Goal: Task Accomplishment & Management: Manage account settings

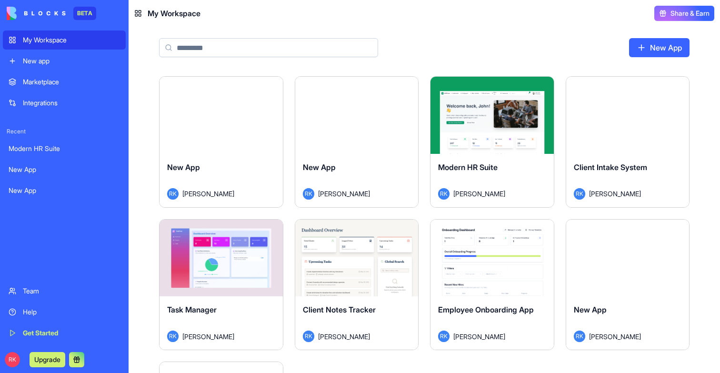
click at [226, 164] on div "New App" at bounding box center [221, 174] width 108 height 27
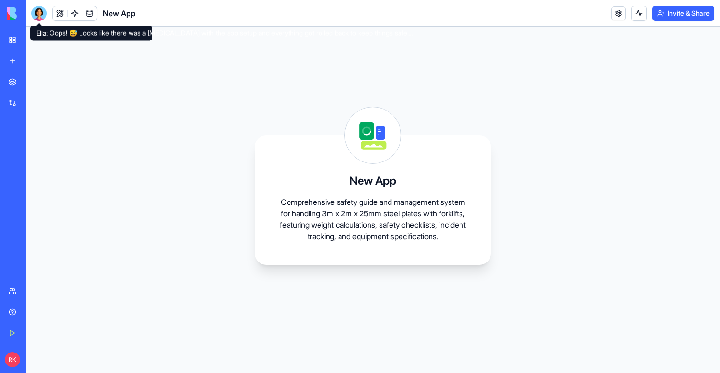
click at [35, 15] on div at bounding box center [38, 13] width 15 height 15
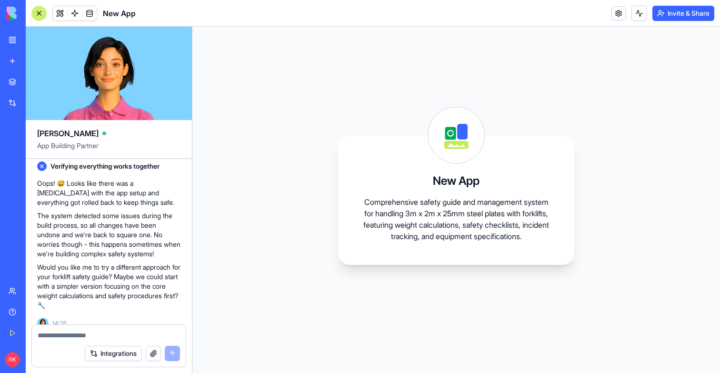
scroll to position [364, 0]
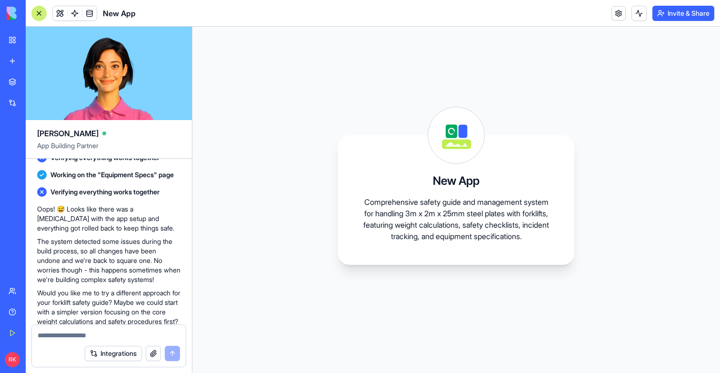
click at [15, 38] on link "My Workspace" at bounding box center [22, 39] width 38 height 19
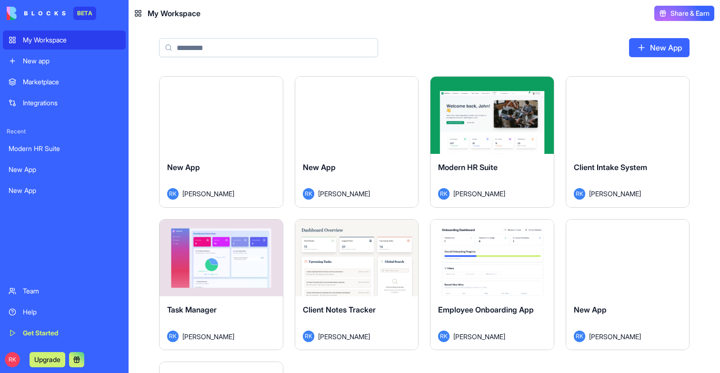
click at [362, 157] on div "New App RK [PERSON_NAME]" at bounding box center [356, 180] width 123 height 53
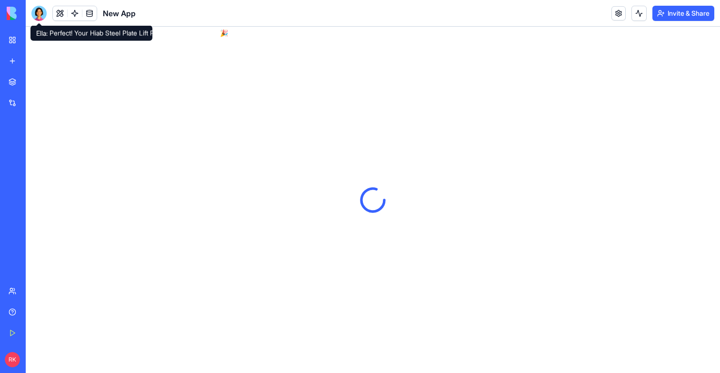
click at [44, 19] on div at bounding box center [38, 13] width 15 height 15
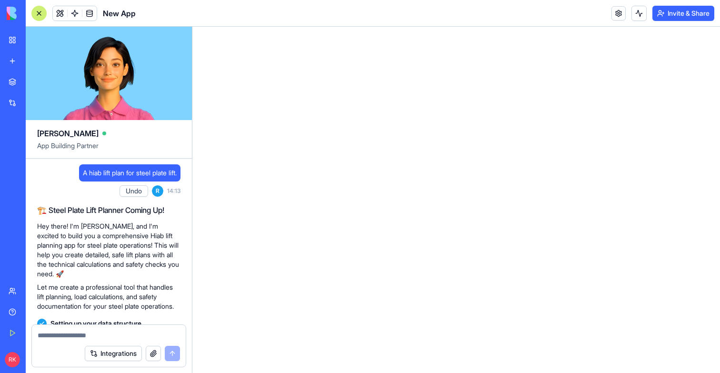
scroll to position [373, 0]
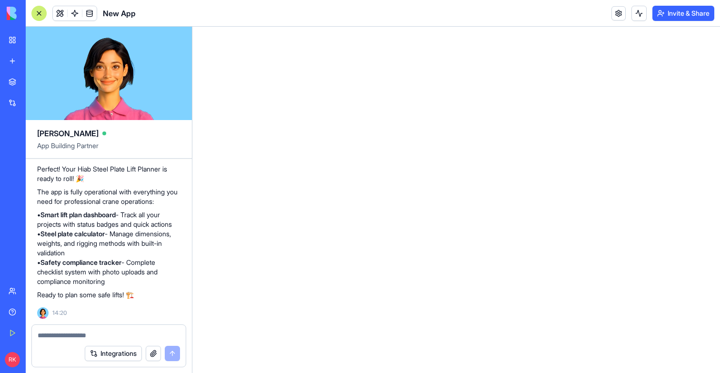
click at [16, 37] on link "My Workspace" at bounding box center [22, 39] width 38 height 19
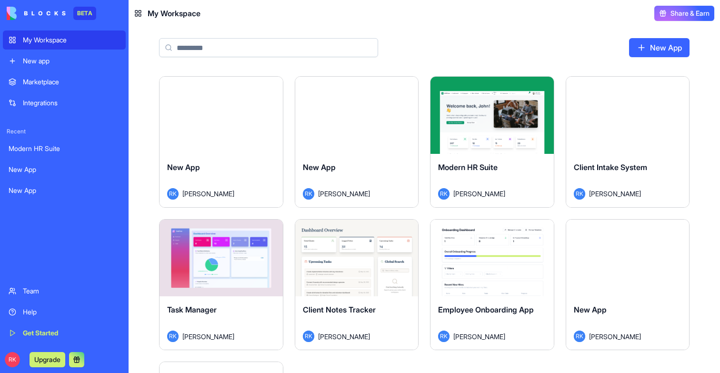
click at [192, 120] on button "Launch" at bounding box center [220, 115] width 71 height 19
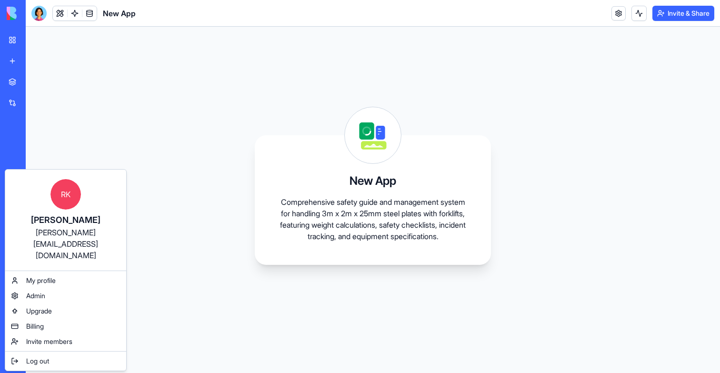
click at [78, 229] on div "[PERSON_NAME][EMAIL_ADDRESS][DOMAIN_NAME]" at bounding box center [66, 244] width 102 height 34
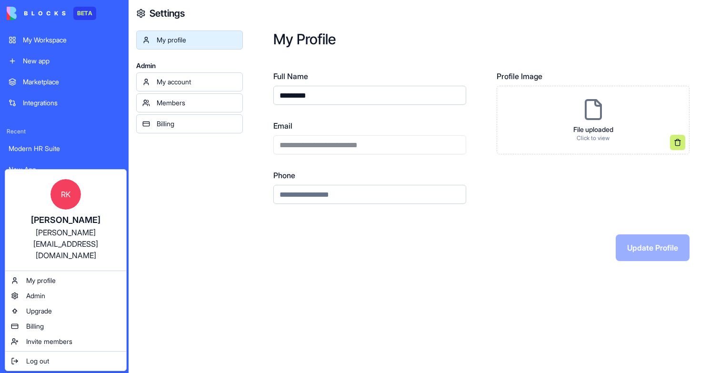
click at [313, 143] on html "**********" at bounding box center [360, 186] width 720 height 373
click at [313, 143] on div "**********" at bounding box center [369, 137] width 193 height 34
click at [43, 356] on span "Log out" at bounding box center [37, 361] width 23 height 10
